Goal: Task Accomplishment & Management: Manage account settings

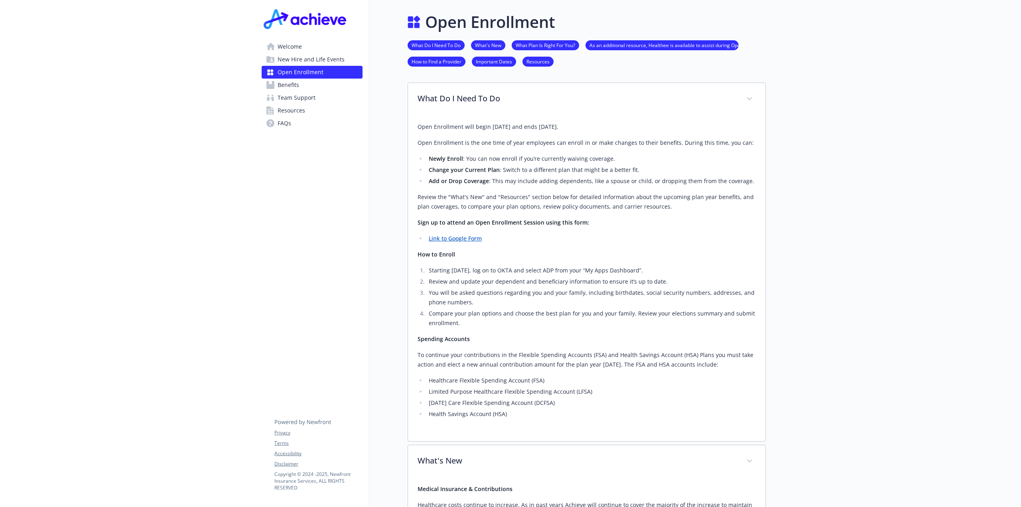
scroll to position [877, 0]
